Goal: Find specific page/section: Find specific page/section

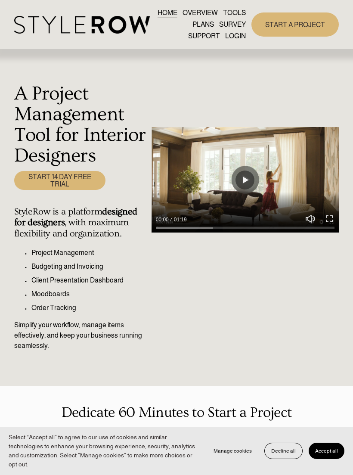
click at [0, 0] on div at bounding box center [0, 0] width 0 height 0
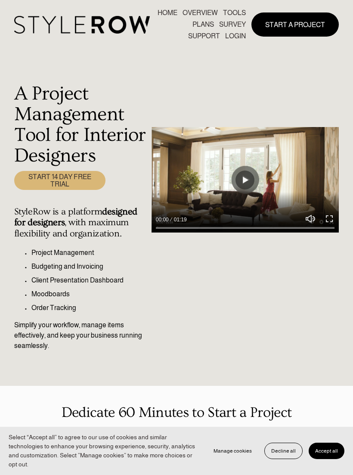
click at [189, 363] on link "LOGIN" at bounding box center [176, 362] width 65 height 21
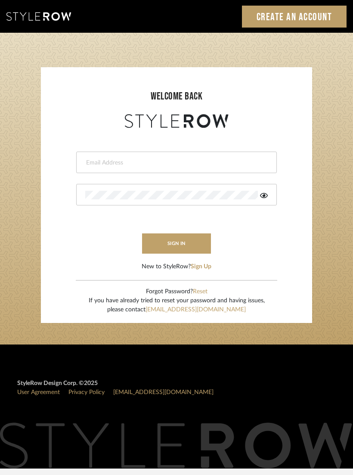
type input "carrie@tresbelleinteriors.com"
click at [138, 203] on div at bounding box center [176, 195] width 201 height 22
click at [191, 244] on button "sign in" at bounding box center [176, 243] width 69 height 20
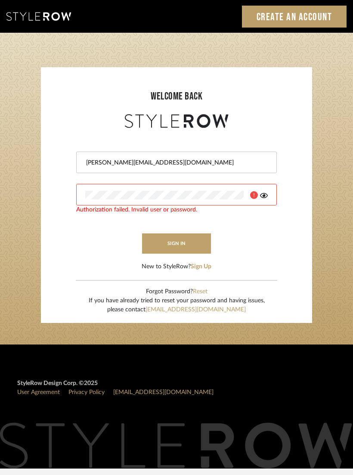
click at [267, 194] on icon at bounding box center [264, 195] width 8 height 7
click at [189, 243] on button "sign in" at bounding box center [176, 243] width 69 height 20
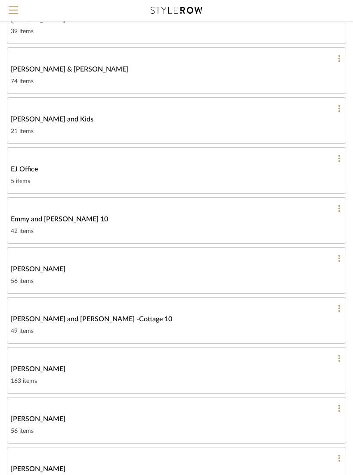
click at [167, 320] on div "[PERSON_NAME] and [PERSON_NAME] -Cottage 10" at bounding box center [176, 319] width 331 height 10
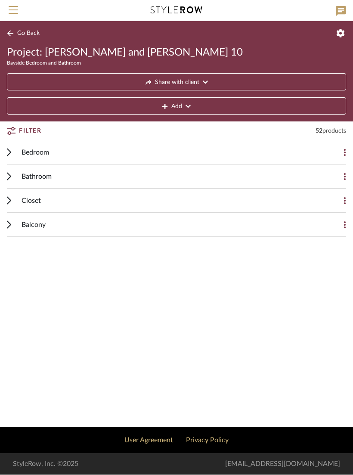
click at [45, 151] on span "Bedroom" at bounding box center [36, 153] width 28 height 10
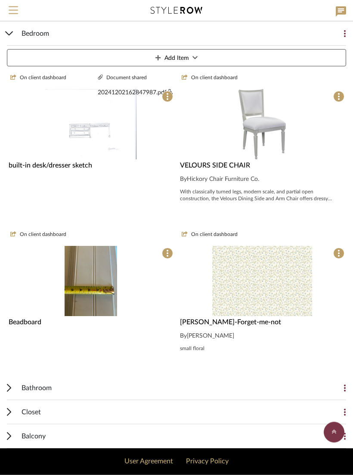
scroll to position [2149, 0]
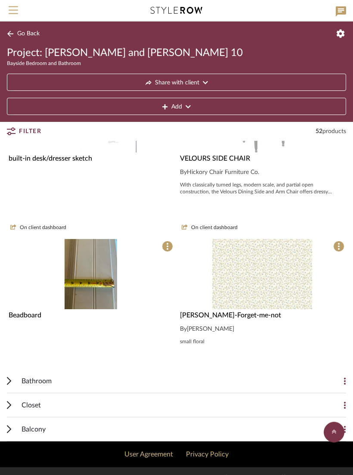
click at [36, 383] on span "Bathroom" at bounding box center [37, 381] width 30 height 10
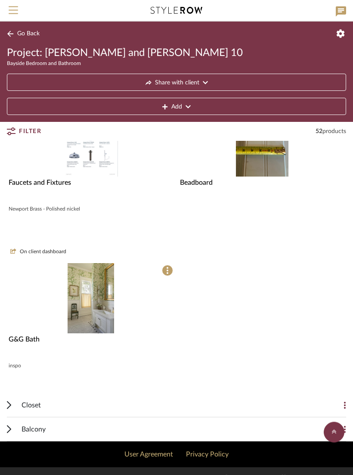
click at [34, 407] on span "Closet" at bounding box center [31, 405] width 19 height 10
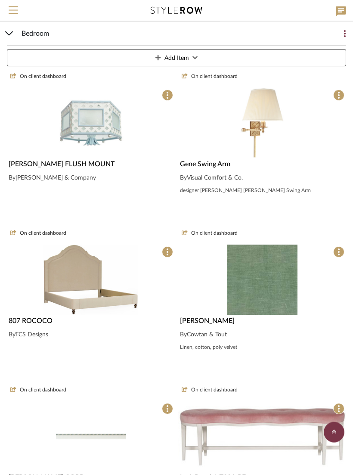
scroll to position [600, 0]
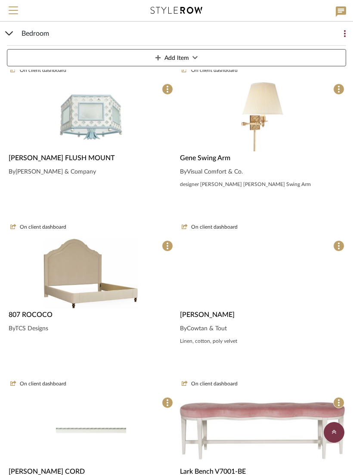
click at [0, 0] on div at bounding box center [0, 0] width 0 height 0
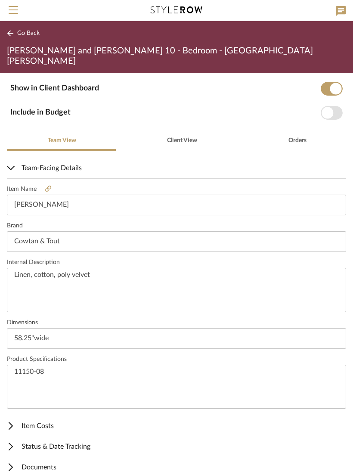
scroll to position [136, 0]
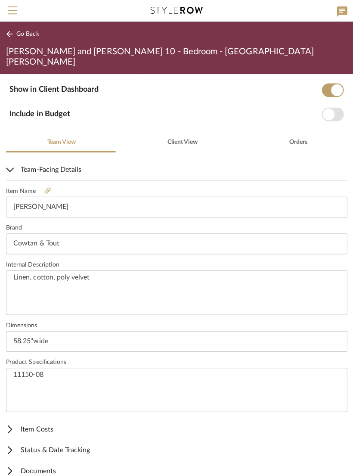
click at [28, 38] on button "Go Back" at bounding box center [25, 33] width 36 height 11
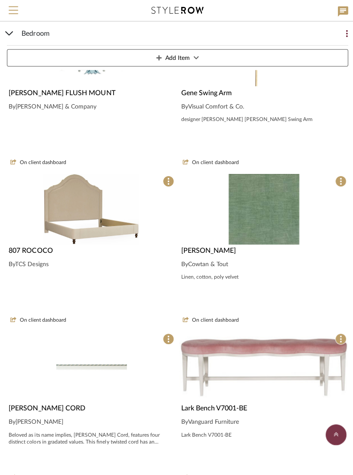
scroll to position [666, 0]
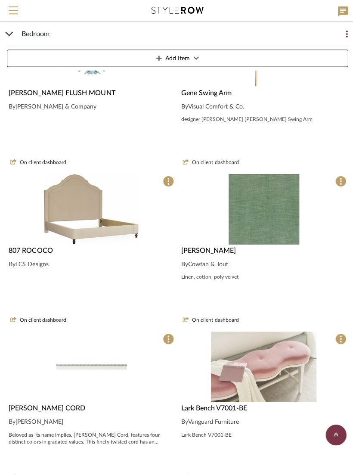
click at [0, 0] on img at bounding box center [0, 0] width 0 height 0
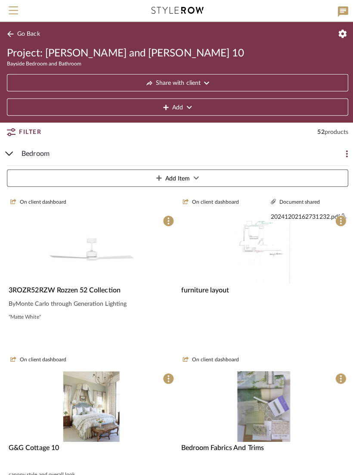
scroll to position [111, 0]
